Goal: Unclear

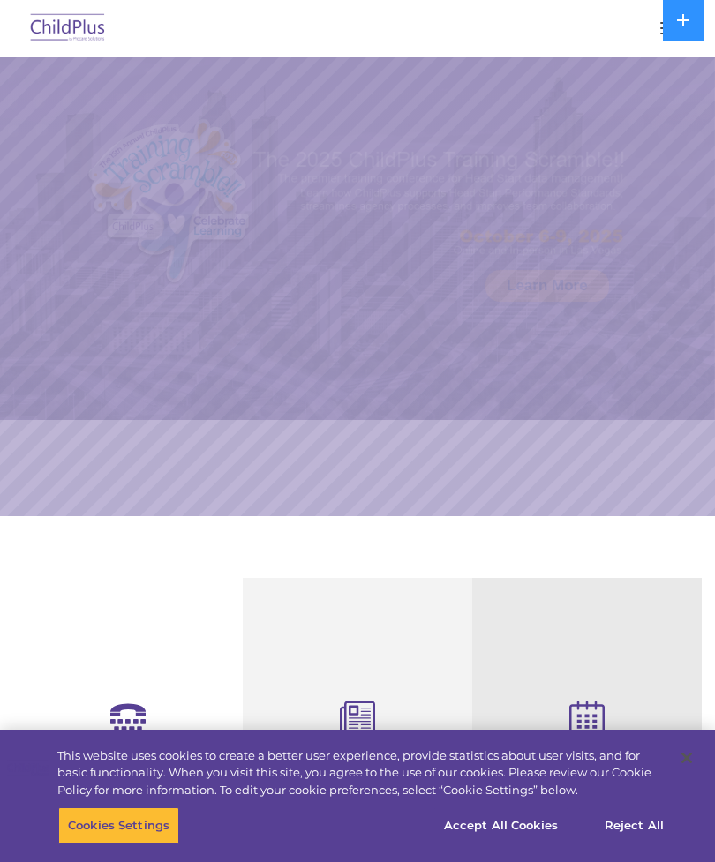
scroll to position [91, 0]
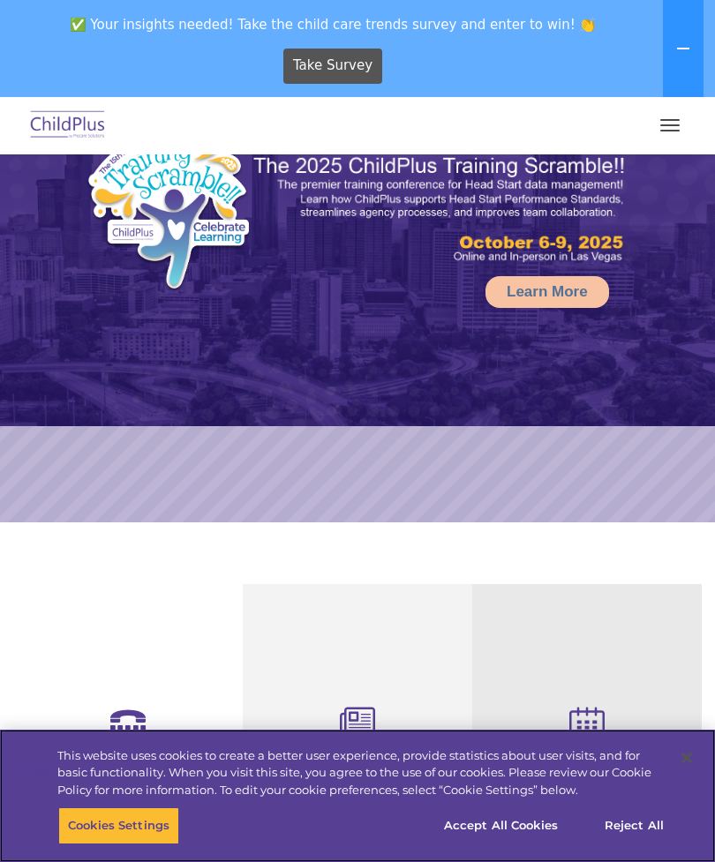
select select "MEDIUM"
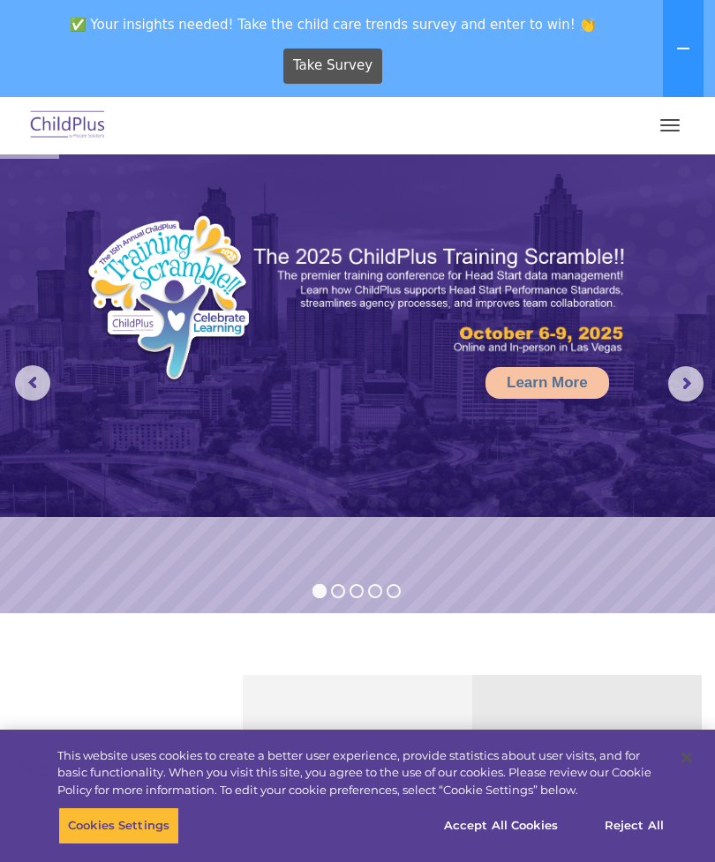
scroll to position [91, 0]
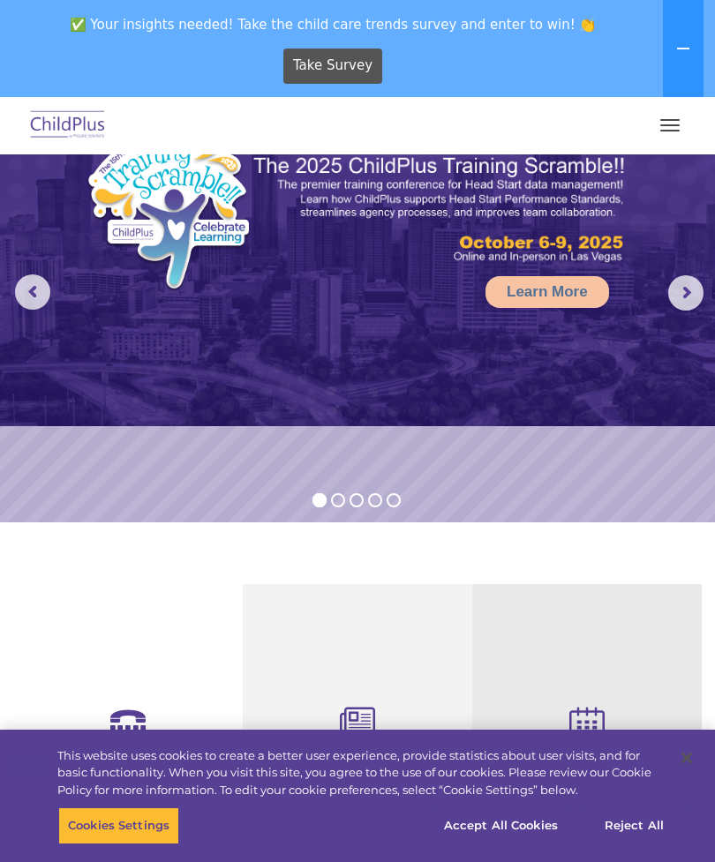
select select "MEDIUM"
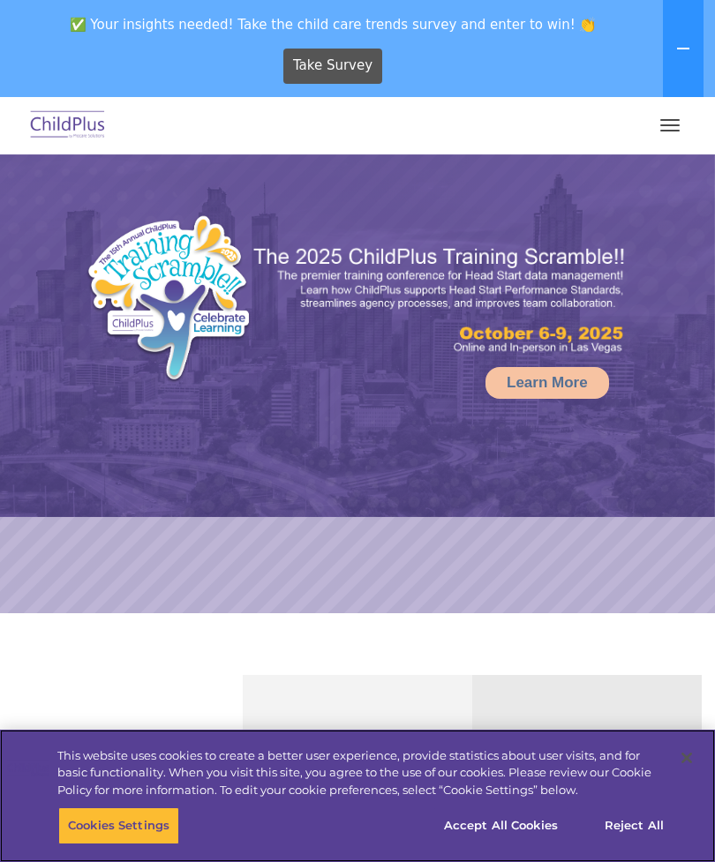
select select "MEDIUM"
